Goal: Contribute content: Contribute content

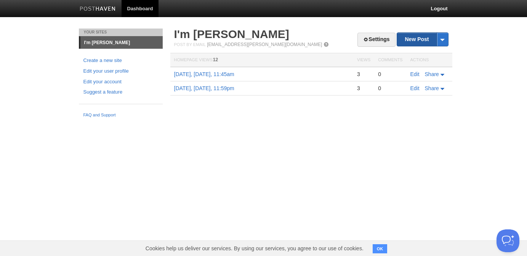
click at [409, 37] on link "New Post" at bounding box center [422, 39] width 51 height 13
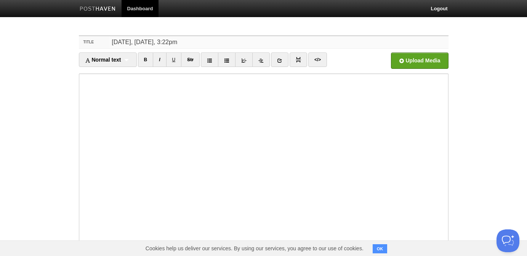
type input "[DATE], [DATE], 3:22pm"
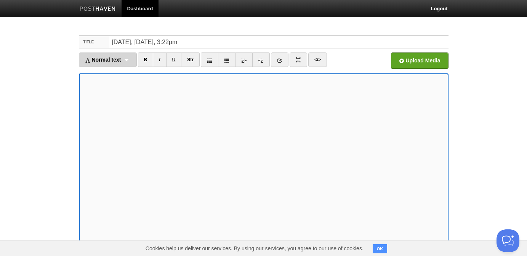
click at [126, 62] on div "Normal text Normal text Heading 1 Heading 2 Heading 3" at bounding box center [108, 60] width 58 height 14
click at [117, 82] on link "Heading 1" at bounding box center [107, 84] width 57 height 11
click at [102, 56] on div "Heading 1 Normal text Heading 1 Heading 2 Heading 3" at bounding box center [102, 60] width 47 height 14
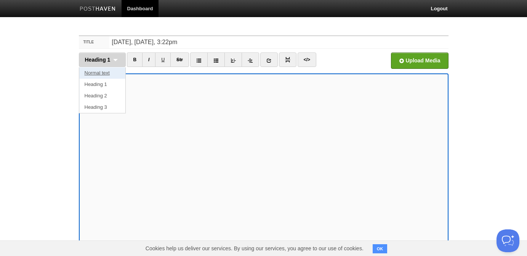
click at [96, 75] on link "Normal text" at bounding box center [102, 72] width 46 height 11
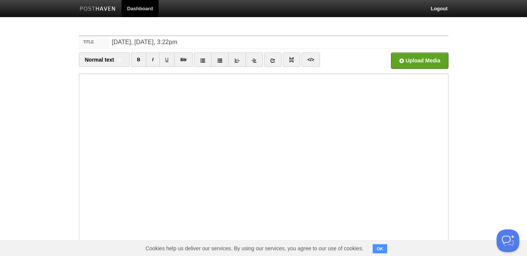
click at [380, 249] on button "OK" at bounding box center [379, 248] width 15 height 9
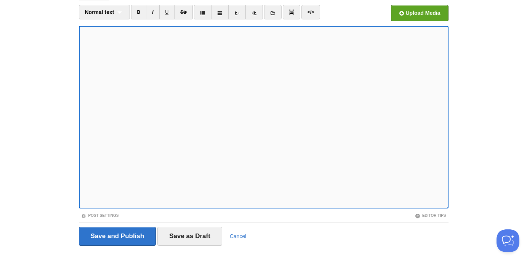
scroll to position [62, 0]
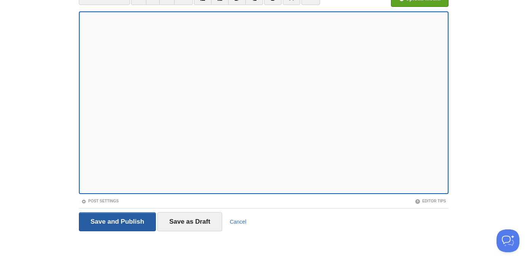
click at [107, 220] on input "Save and Publish" at bounding box center [117, 221] width 77 height 19
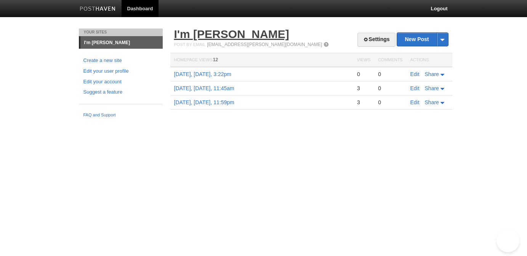
click at [207, 38] on link "I'm [PERSON_NAME]" at bounding box center [231, 34] width 115 height 13
